Goal: Information Seeking & Learning: Learn about a topic

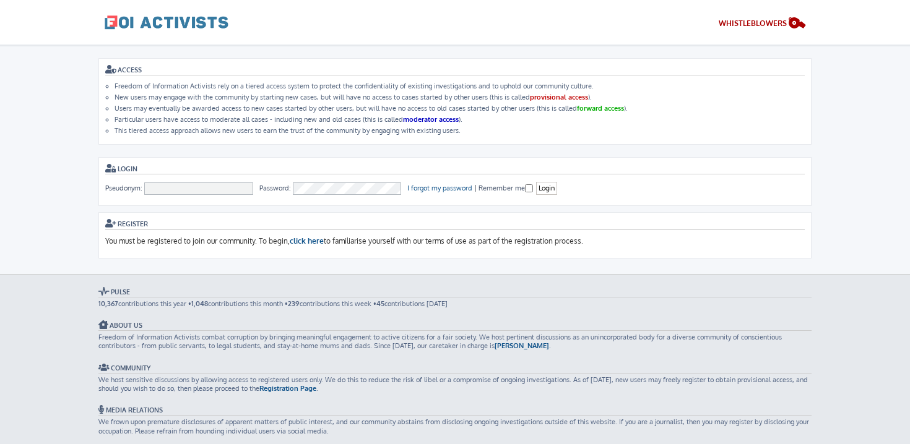
click at [39, 191] on body "Freedom of Information Activists Skip to content WHISTLEBLOWERS ACCESS Freedom …" at bounding box center [455, 275] width 910 height 460
click at [178, 190] on input "Pseudonym:" at bounding box center [198, 189] width 109 height 12
click at [307, 235] on div "Register You must be registered to join our community. To begin, click here to …" at bounding box center [454, 235] width 699 height 39
click at [764, 22] on span "WHISTLEBLOWERS" at bounding box center [752, 23] width 68 height 9
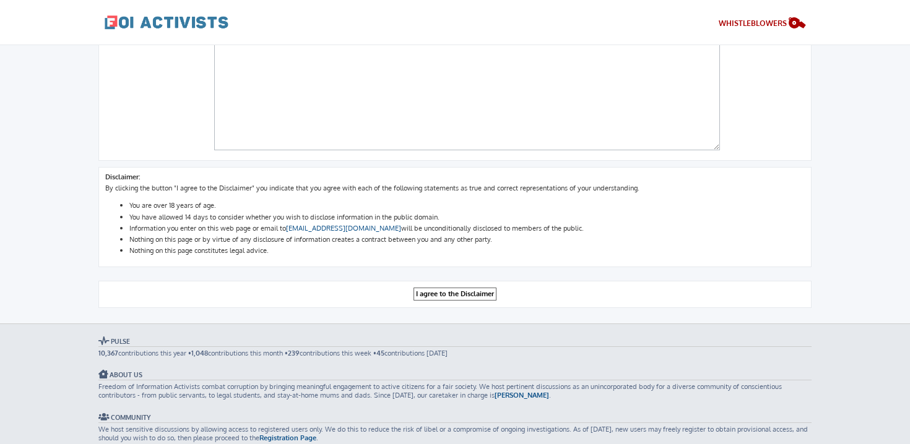
scroll to position [725, 0]
